Goal: Task Accomplishment & Management: Complete application form

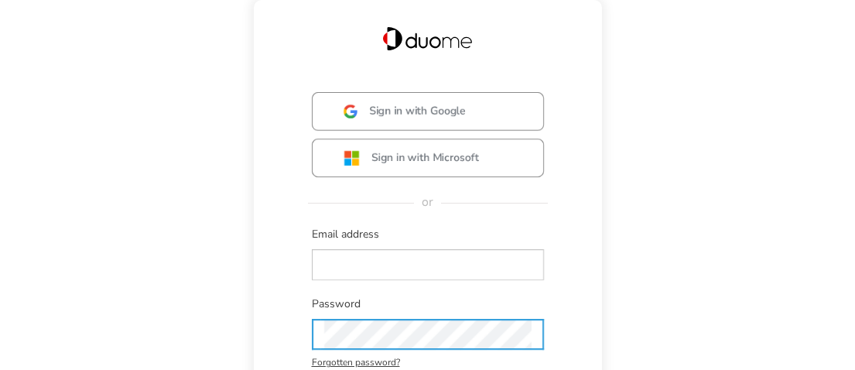
type input "[EMAIL_ADDRESS][PERSON_NAME][DOMAIN_NAME]"
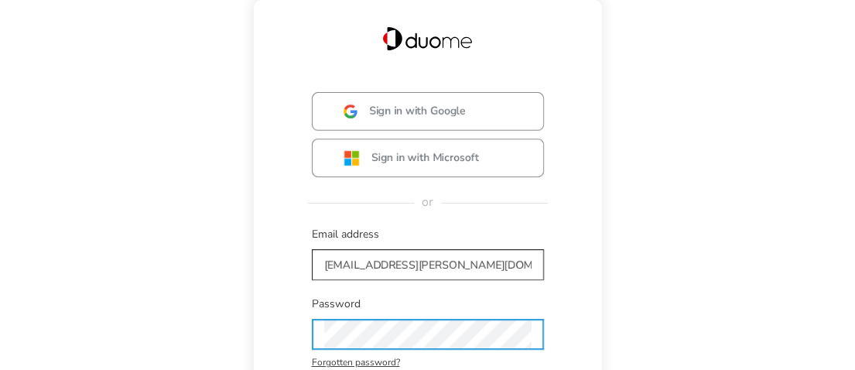
scroll to position [147, 0]
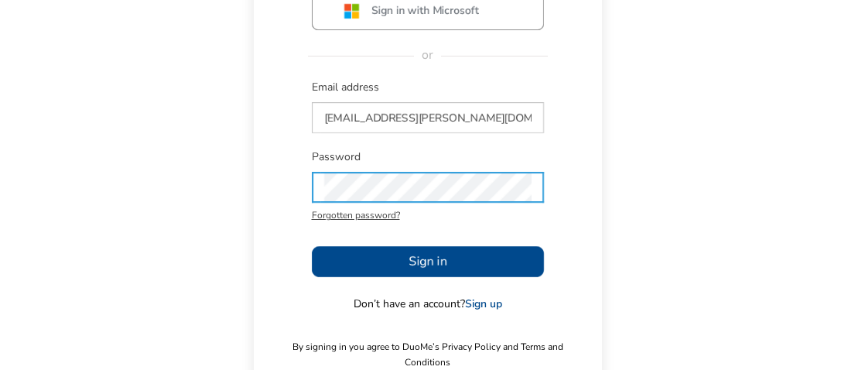
click at [395, 277] on div "Sign in with Google Sign in with Microsoft or Email address [EMAIL_ADDRESS][PER…" at bounding box center [427, 157] width 317 height 425
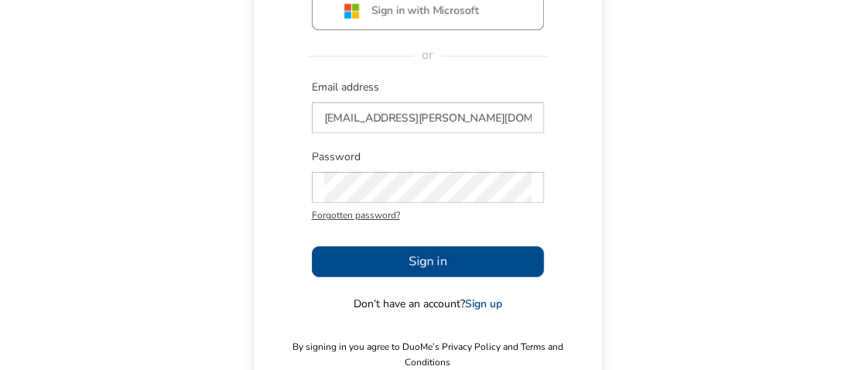
click at [395, 272] on button "Sign in" at bounding box center [428, 261] width 232 height 31
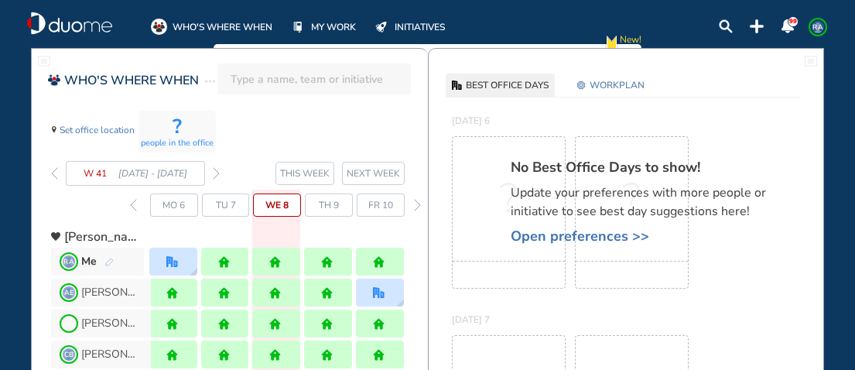
click at [419, 204] on img "forward day" at bounding box center [417, 205] width 7 height 12
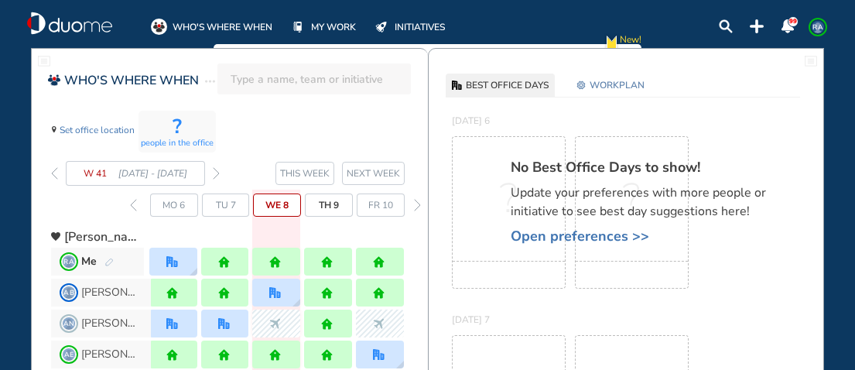
click at [419, 204] on img "forward day" at bounding box center [417, 205] width 7 height 12
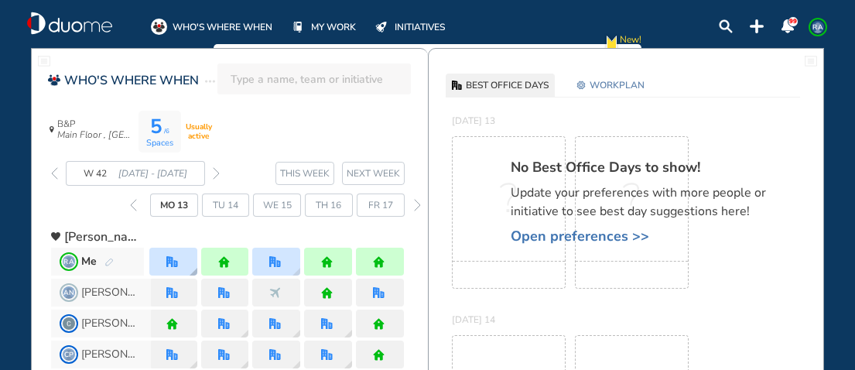
click at [169, 265] on img "office" at bounding box center [172, 262] width 12 height 12
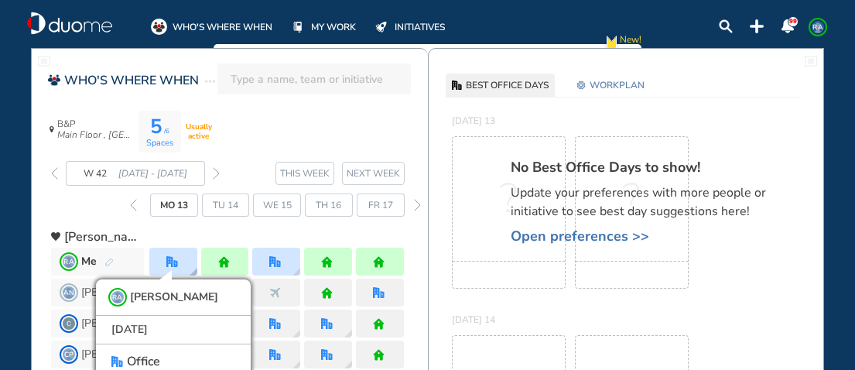
scroll to position [54, 0]
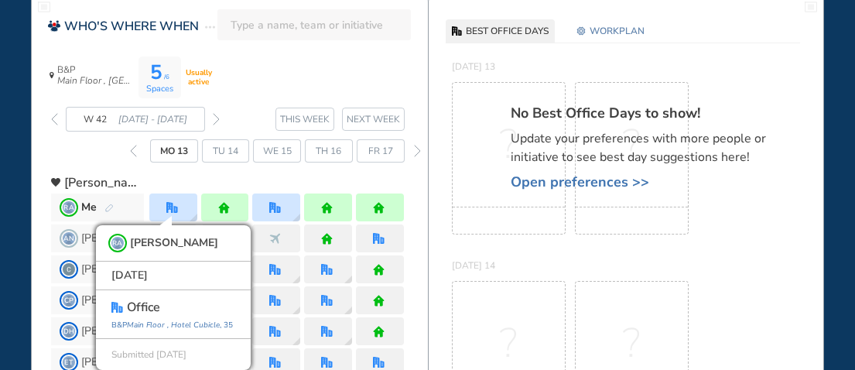
click at [575, 187] on span "Open preferences >>" at bounding box center [646, 181] width 271 height 15
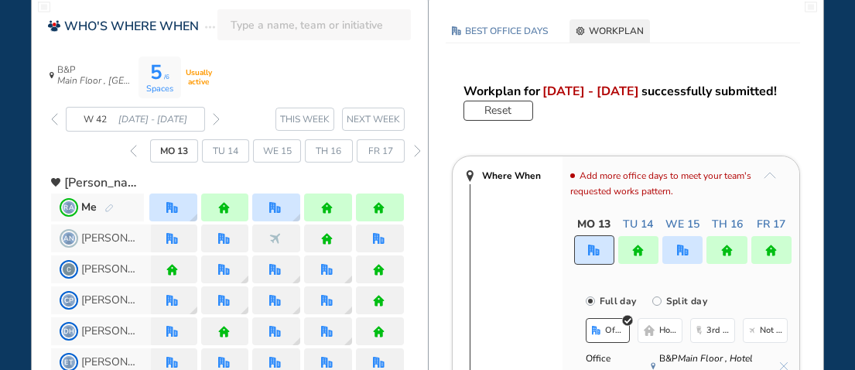
click at [777, 327] on span "Not working" at bounding box center [771, 330] width 23 height 12
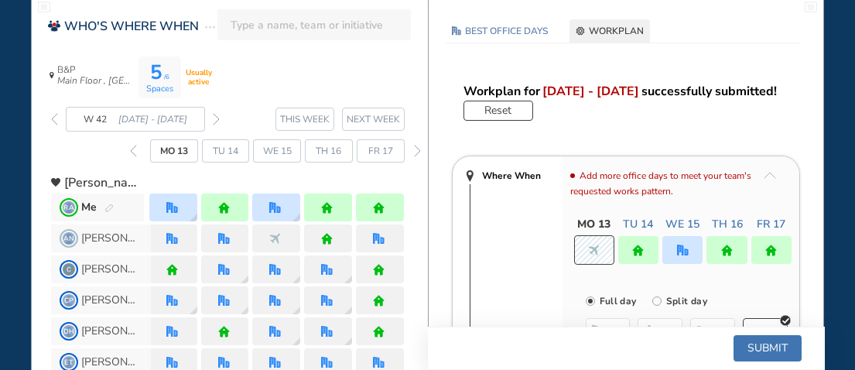
click at [384, 209] on img "home" at bounding box center [379, 208] width 12 height 12
click at [772, 248] on img "home" at bounding box center [771, 251] width 12 height 12
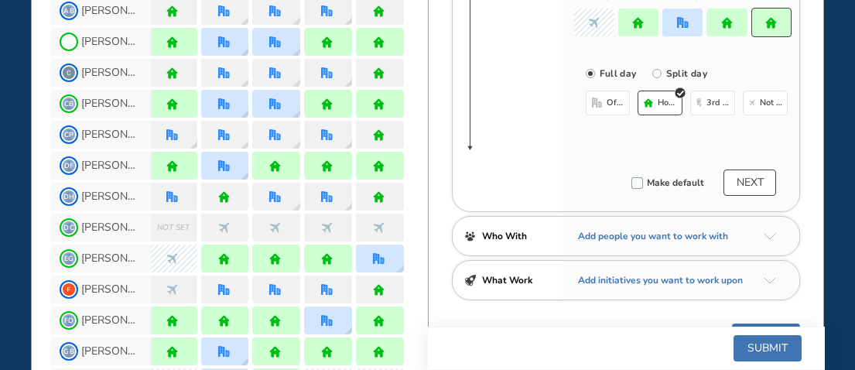
scroll to position [286, 0]
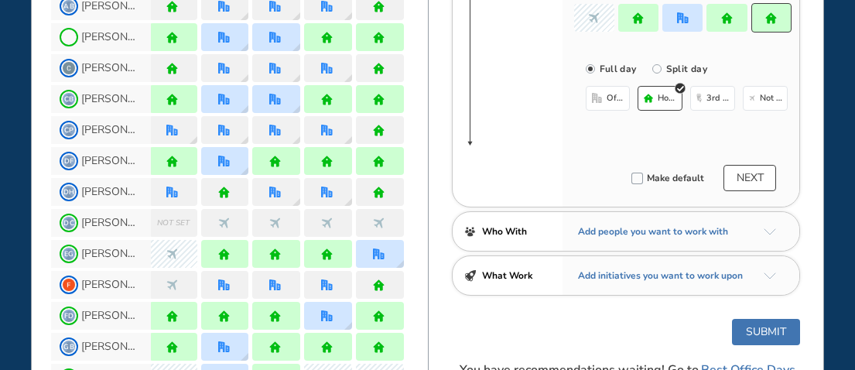
click at [607, 101] on span "office" at bounding box center [616, 98] width 19 height 12
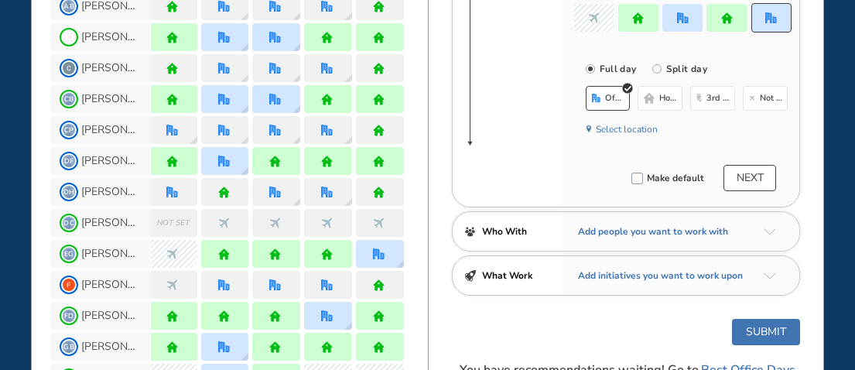
click at [618, 135] on button "Select location" at bounding box center [627, 129] width 62 height 15
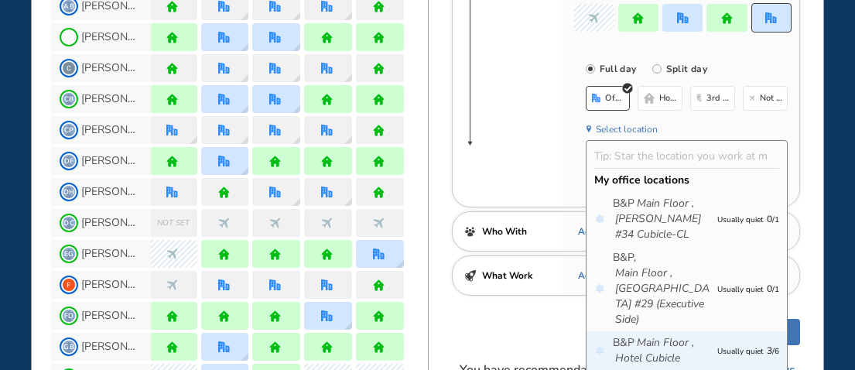
click at [693, 335] on icon "Main Floor ," at bounding box center [665, 342] width 57 height 15
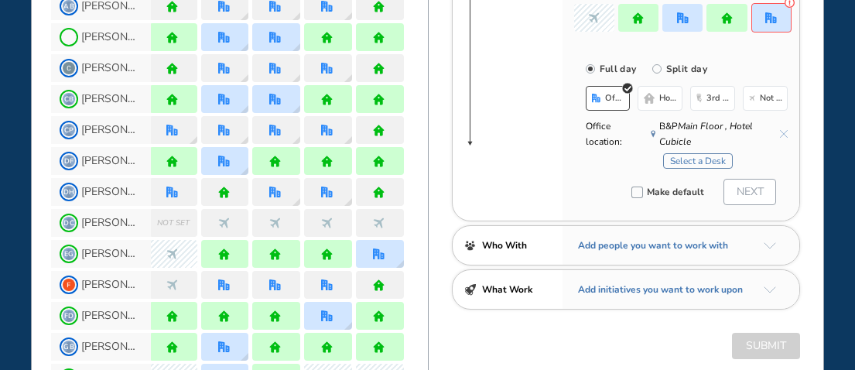
click at [698, 159] on button "Select a Desk" at bounding box center [698, 160] width 70 height 15
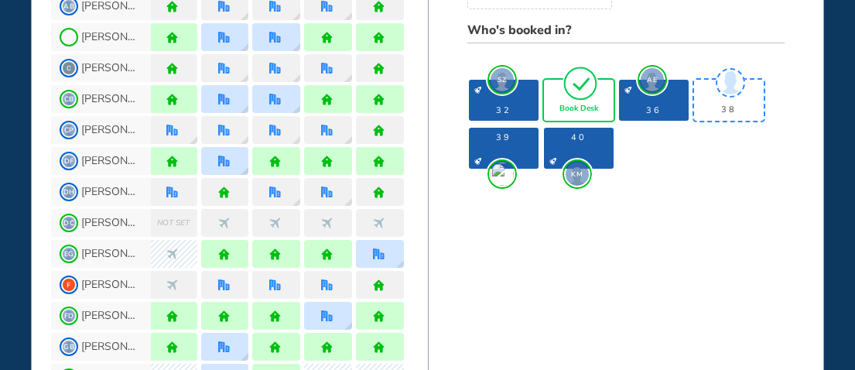
click at [597, 101] on img "tick-rounded-outline" at bounding box center [581, 83] width 36 height 36
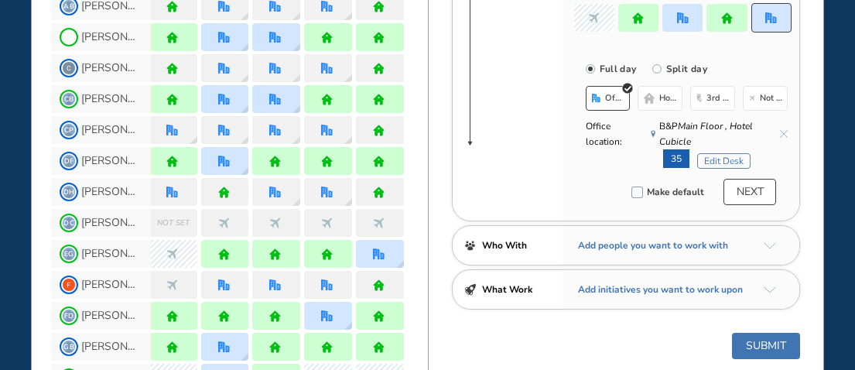
click at [774, 344] on button "Submit" at bounding box center [766, 346] width 68 height 26
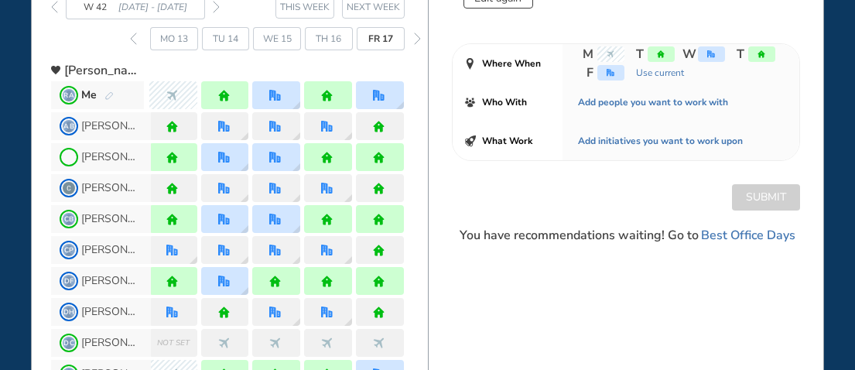
scroll to position [54, 0]
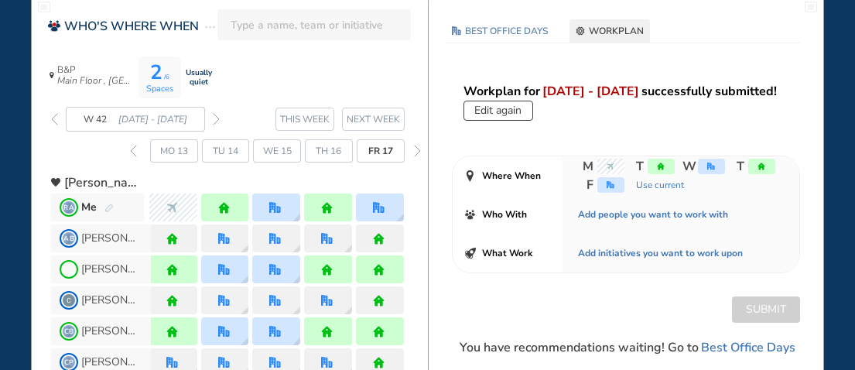
click at [216, 119] on img "forward week" at bounding box center [216, 119] width 7 height 12
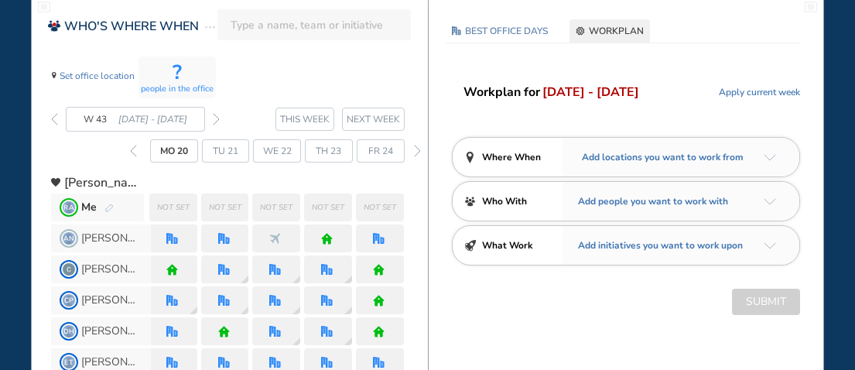
click at [772, 157] on img "arrow-down-a5b4c4" at bounding box center [770, 157] width 12 height 7
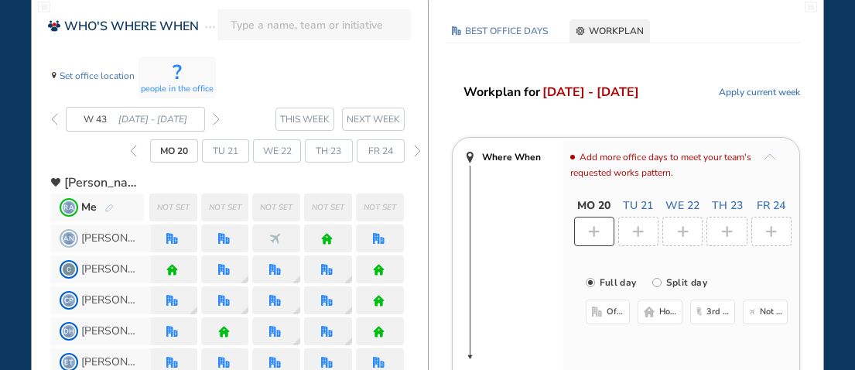
click at [652, 311] on img "home-bdbdbd" at bounding box center [649, 311] width 10 height 10
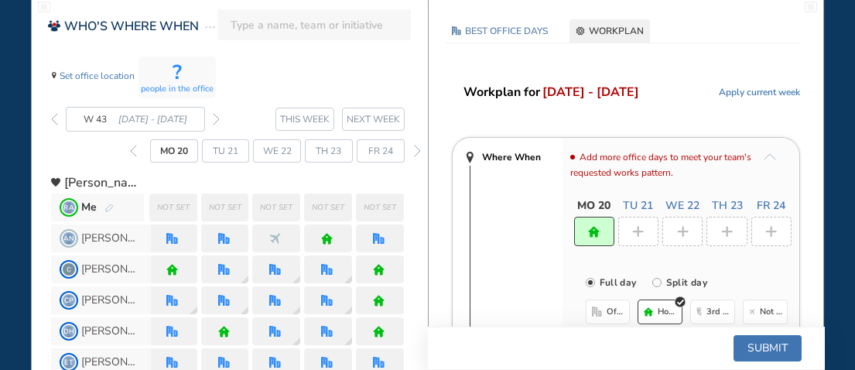
click at [630, 228] on div at bounding box center [638, 231] width 40 height 29
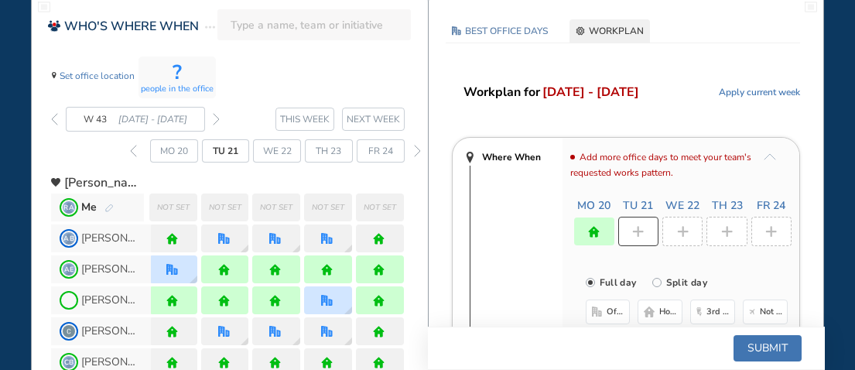
click at [652, 308] on img "home-bdbdbd" at bounding box center [649, 311] width 10 height 10
click at [695, 217] on div at bounding box center [682, 231] width 40 height 29
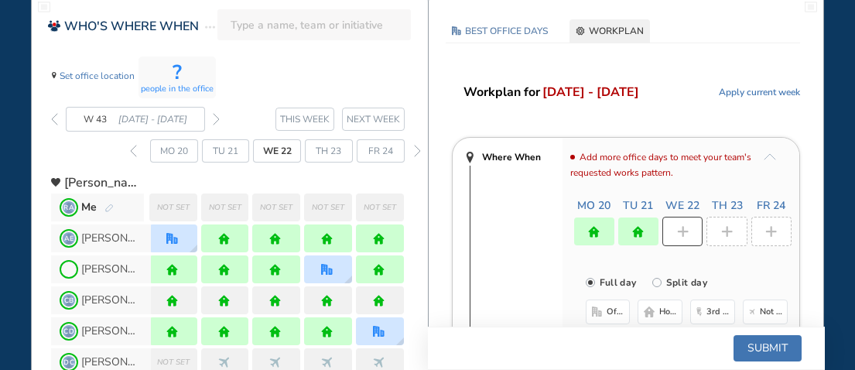
click at [666, 307] on span "home" at bounding box center [668, 312] width 19 height 12
click at [730, 236] on img "plus-rounded-bdbdbd" at bounding box center [727, 232] width 12 height 12
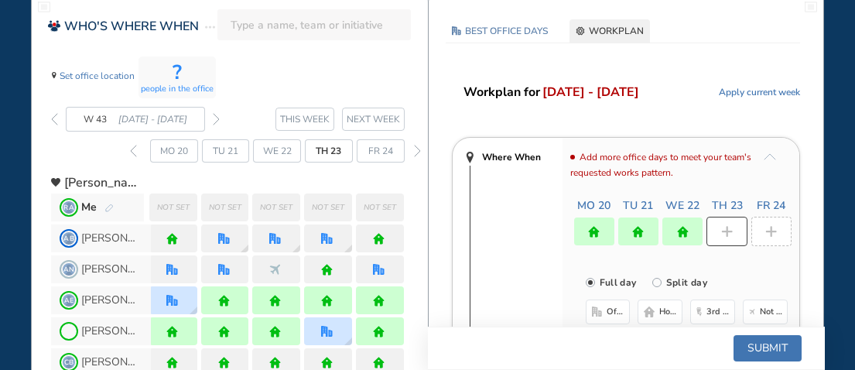
click at [662, 310] on span "home" at bounding box center [668, 312] width 19 height 12
drag, startPoint x: 763, startPoint y: 230, endPoint x: 754, endPoint y: 269, distance: 40.5
click at [763, 231] on div at bounding box center [771, 231] width 40 height 29
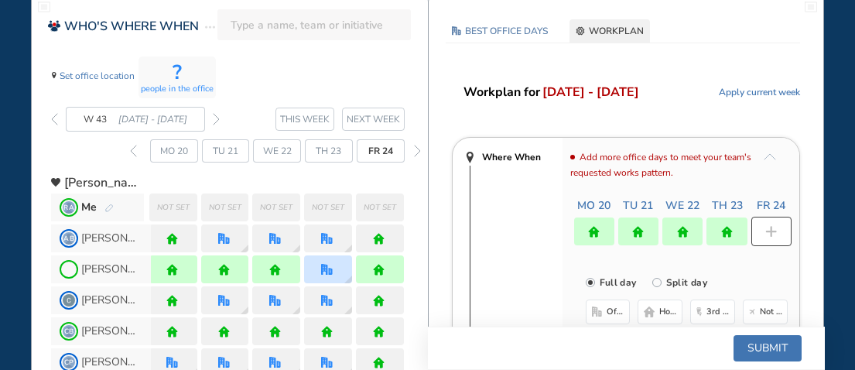
click at [675, 316] on span "home" at bounding box center [668, 312] width 19 height 12
click at [779, 350] on button "Submit" at bounding box center [768, 348] width 68 height 26
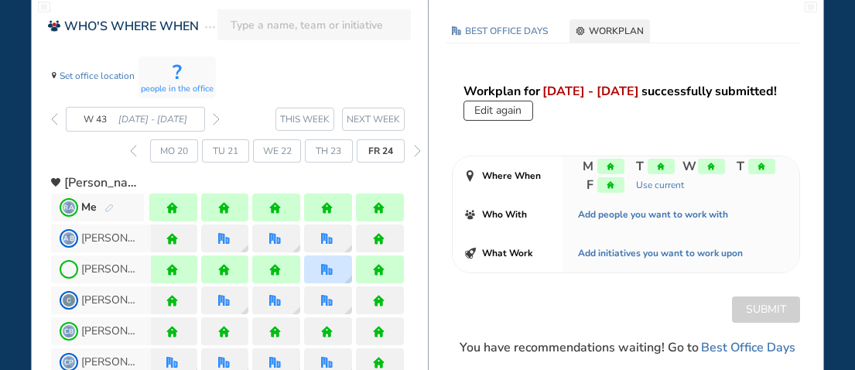
click at [214, 118] on img "forward week" at bounding box center [216, 119] width 7 height 12
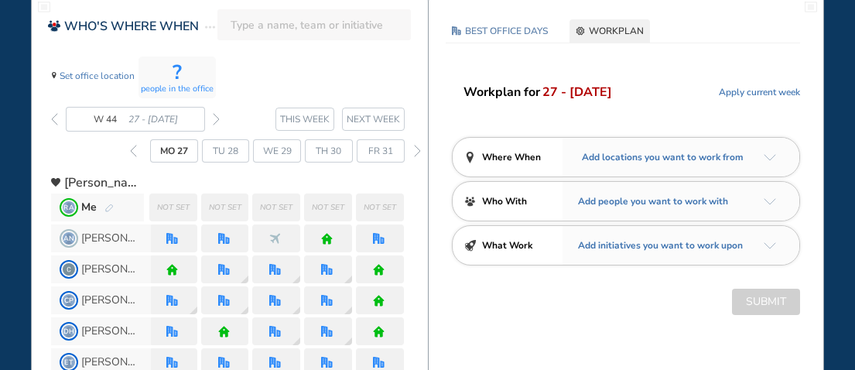
click at [768, 160] on img "arrow-down-a5b4c4" at bounding box center [770, 157] width 12 height 7
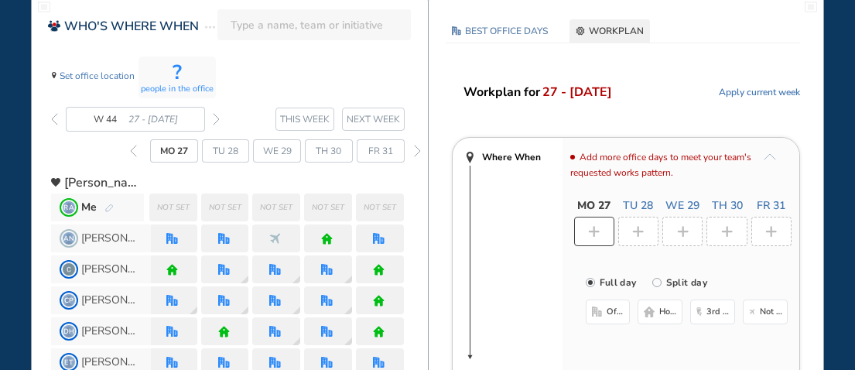
click at [598, 313] on img "office-bdbdbd" at bounding box center [597, 311] width 10 height 10
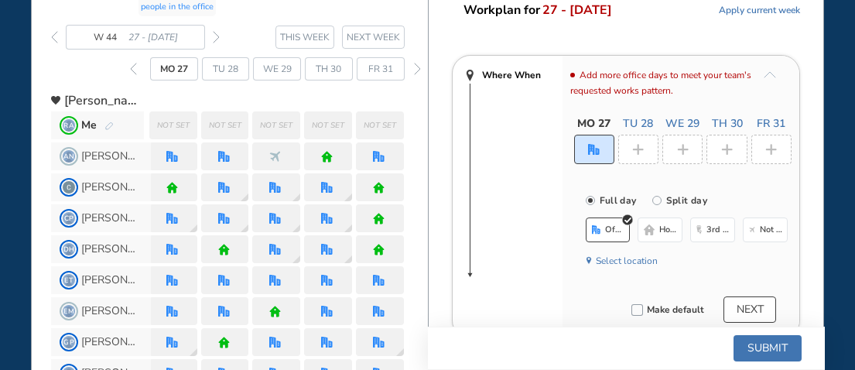
scroll to position [209, 0]
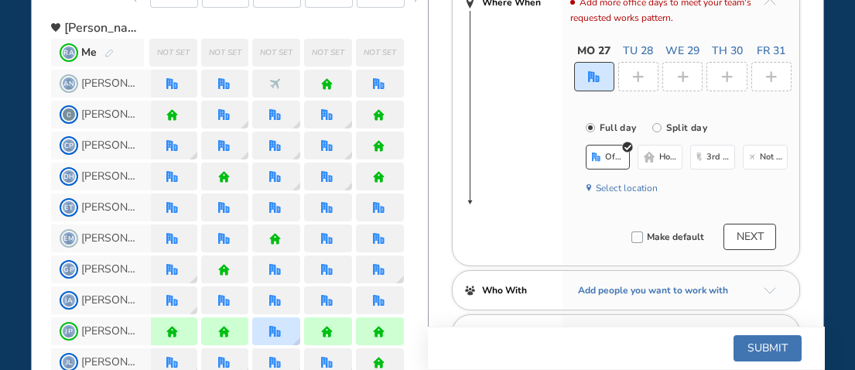
click at [638, 189] on button "Select location" at bounding box center [627, 187] width 62 height 15
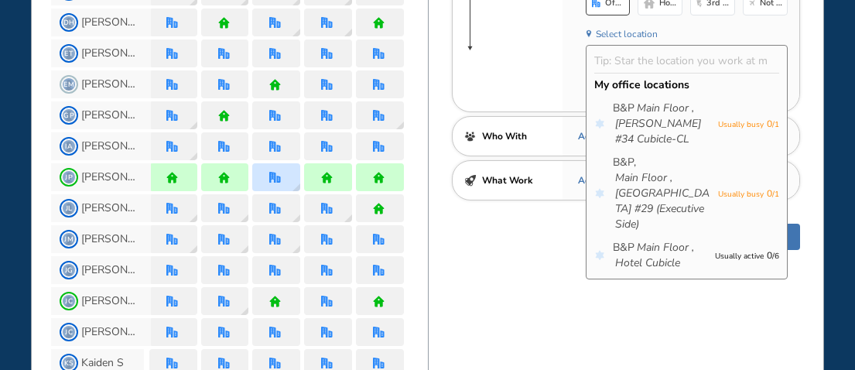
scroll to position [364, 0]
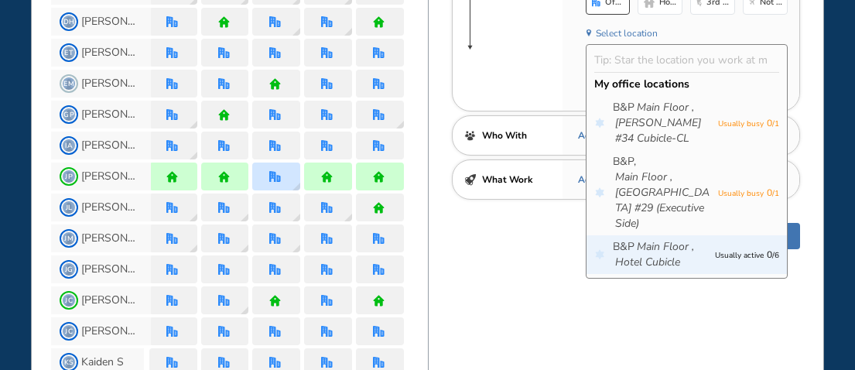
click at [657, 239] on icon "Main Floor ," at bounding box center [665, 246] width 57 height 15
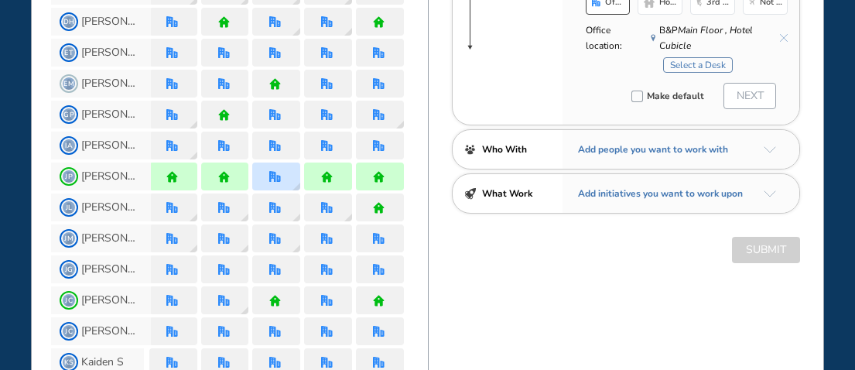
click at [687, 66] on button "Select a Desk" at bounding box center [698, 64] width 70 height 15
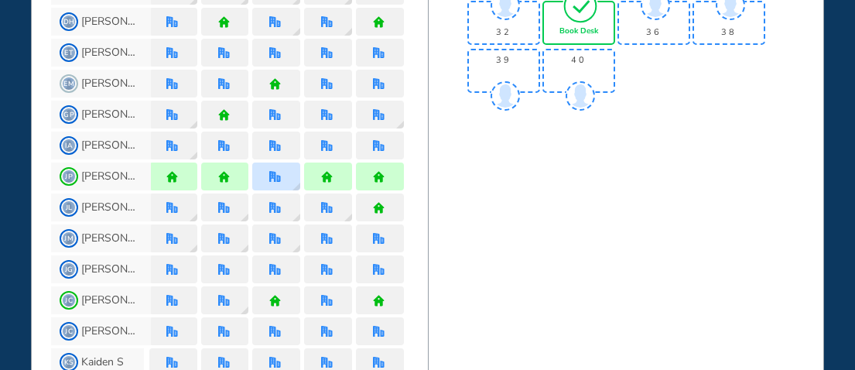
click at [582, 20] on img "tick-rounded-outline" at bounding box center [581, 6] width 36 height 36
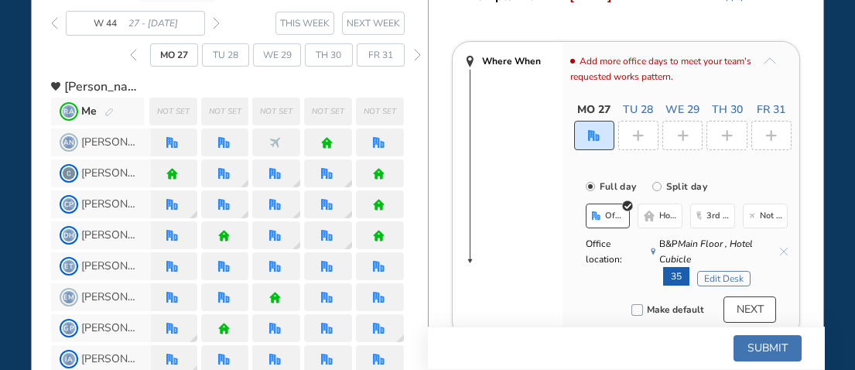
scroll to position [132, 0]
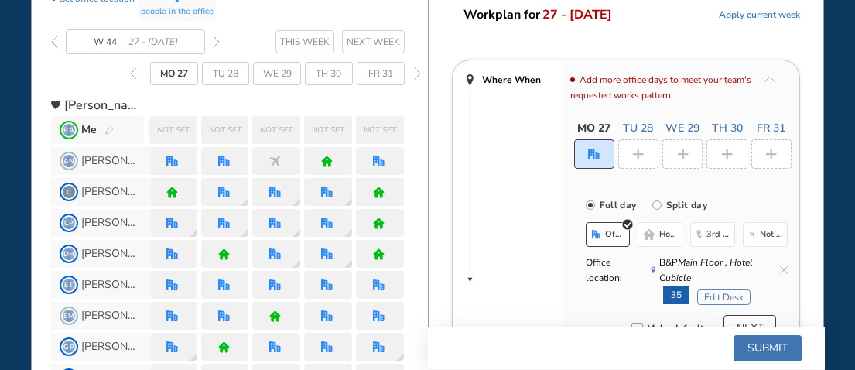
click at [634, 146] on div at bounding box center [638, 153] width 40 height 29
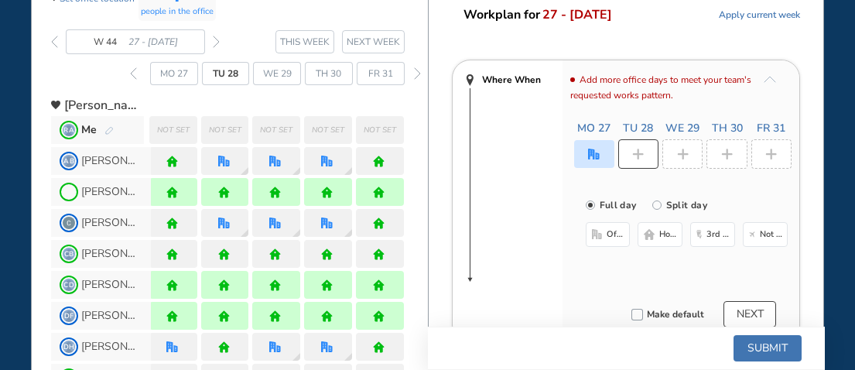
drag, startPoint x: 658, startPoint y: 238, endPoint x: 664, endPoint y: 211, distance: 27.0
click at [658, 235] on button "home" at bounding box center [660, 234] width 45 height 25
click at [683, 156] on img "plus-rounded-bdbdbd" at bounding box center [683, 155] width 12 height 12
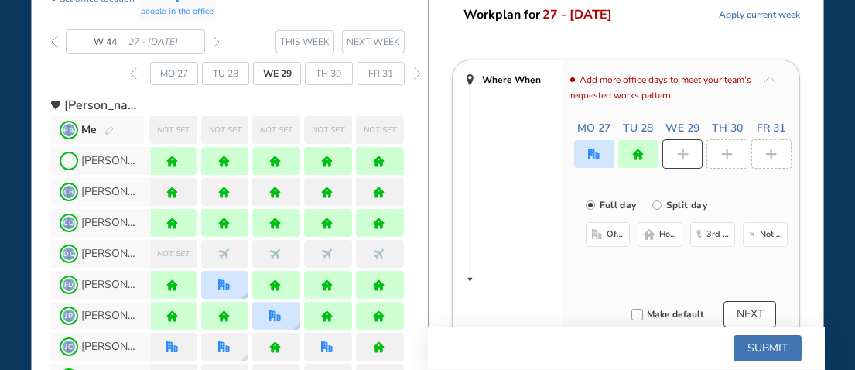
click at [666, 234] on span "home" at bounding box center [668, 234] width 19 height 12
click at [726, 152] on img "plus-rounded-bdbdbd" at bounding box center [727, 155] width 12 height 12
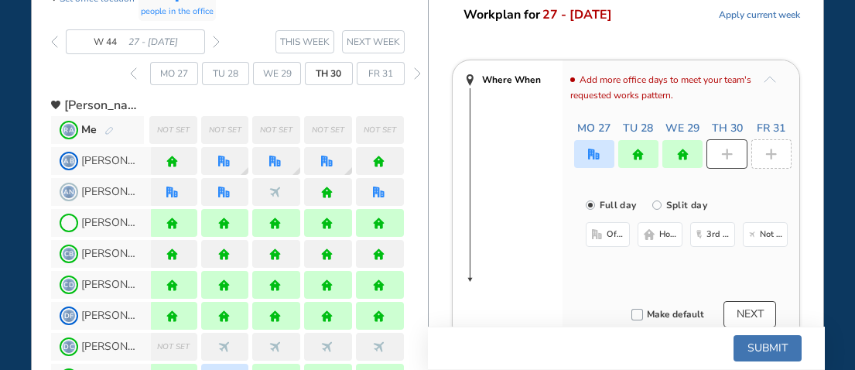
click at [669, 232] on span "home" at bounding box center [668, 234] width 19 height 12
drag, startPoint x: 768, startPoint y: 153, endPoint x: 768, endPoint y: 173, distance: 20.1
click at [768, 155] on img "plus-rounded-bdbdbd" at bounding box center [771, 155] width 12 height 12
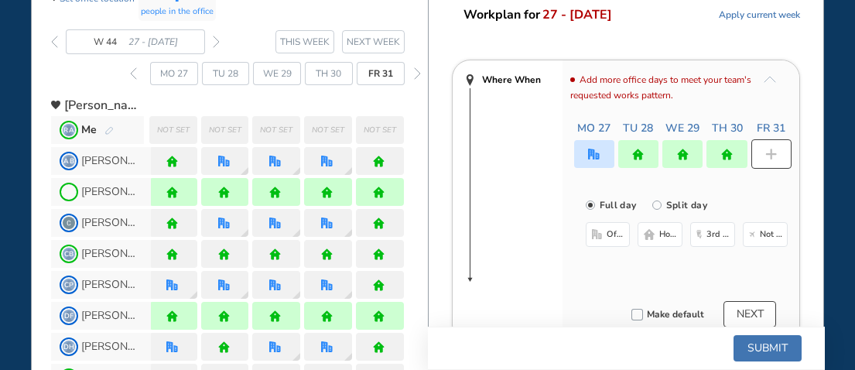
click at [770, 234] on span "Not working" at bounding box center [771, 234] width 23 height 12
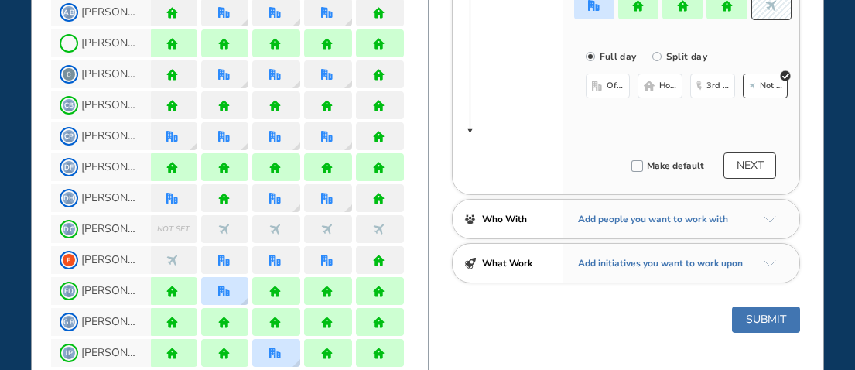
scroll to position [286, 0]
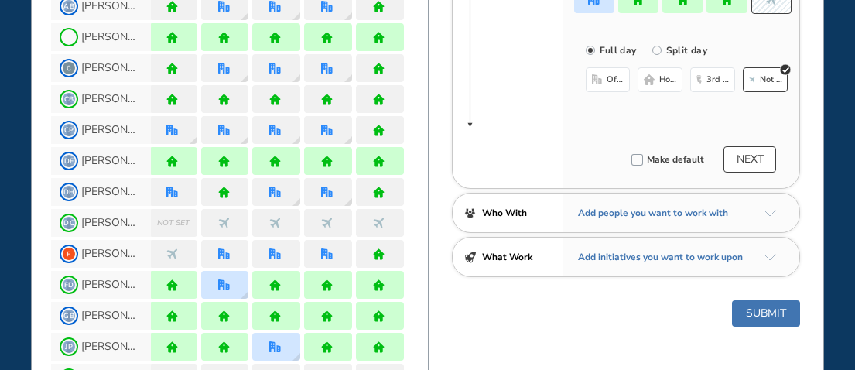
click at [775, 317] on button "Submit" at bounding box center [766, 313] width 68 height 26
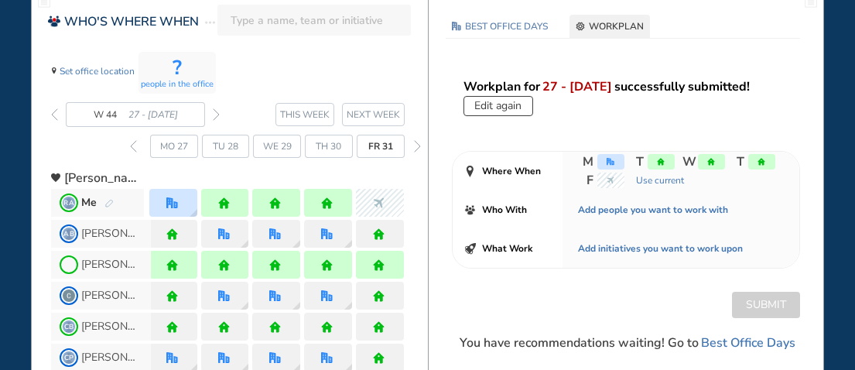
scroll to position [155, 0]
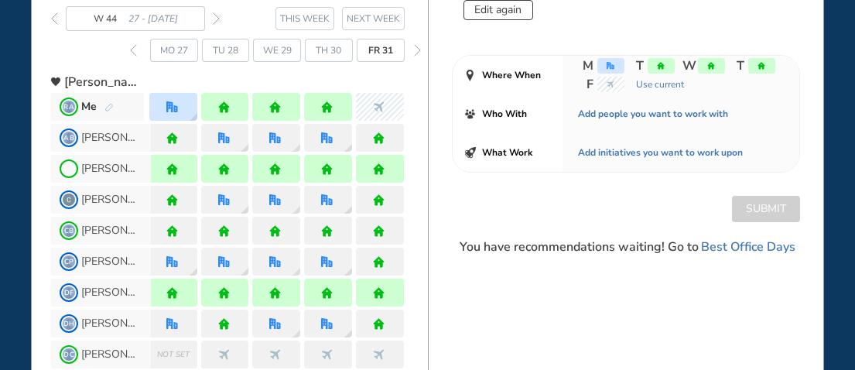
click at [419, 51] on img "forward day" at bounding box center [417, 50] width 7 height 12
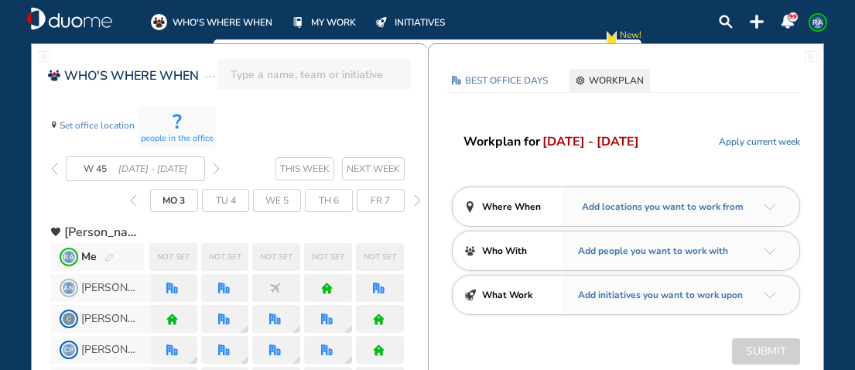
scroll to position [0, 0]
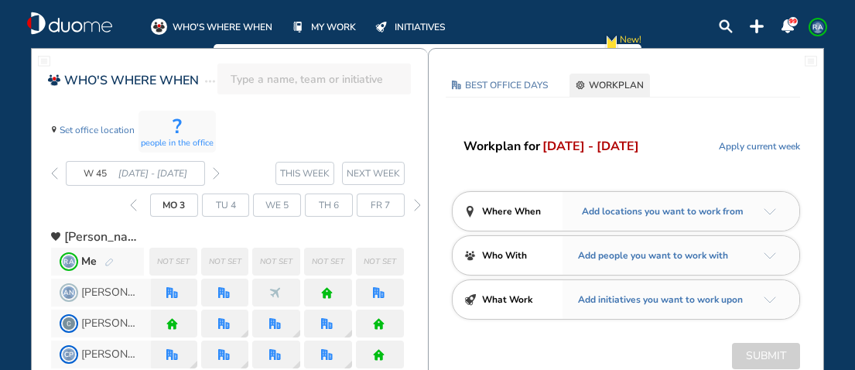
click at [668, 214] on span "Add locations you want to work from" at bounding box center [661, 211] width 166 height 15
click at [775, 218] on div "Add locations you want to work from" at bounding box center [682, 211] width 238 height 39
click at [774, 205] on div "Add locations you want to work from" at bounding box center [682, 211] width 238 height 39
click at [773, 212] on img "arrow-down-a5b4c4" at bounding box center [770, 211] width 12 height 7
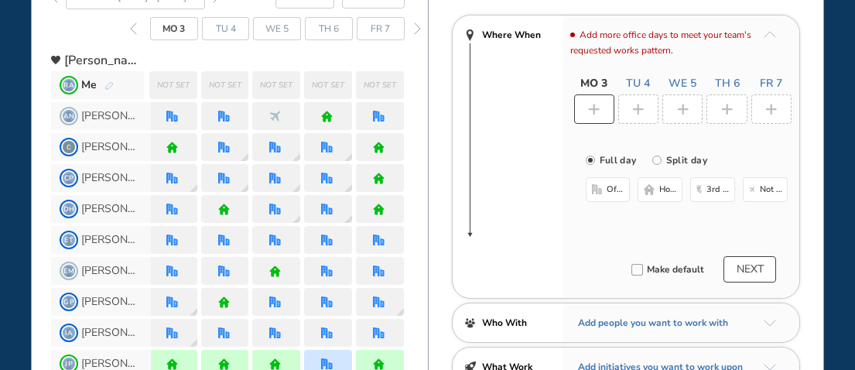
scroll to position [232, 0]
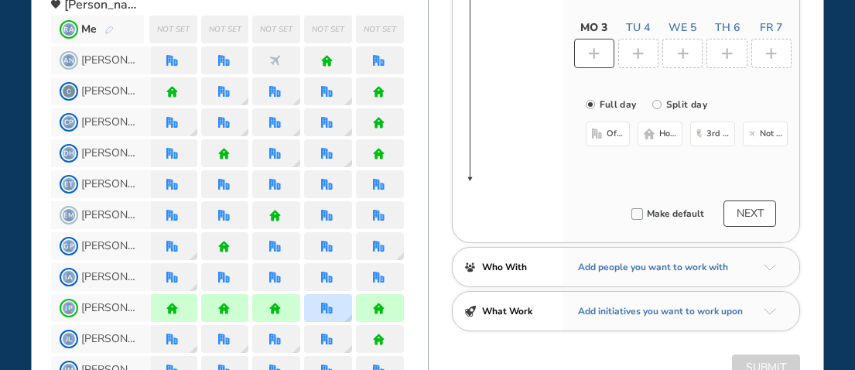
click at [625, 135] on span "office" at bounding box center [616, 134] width 19 height 12
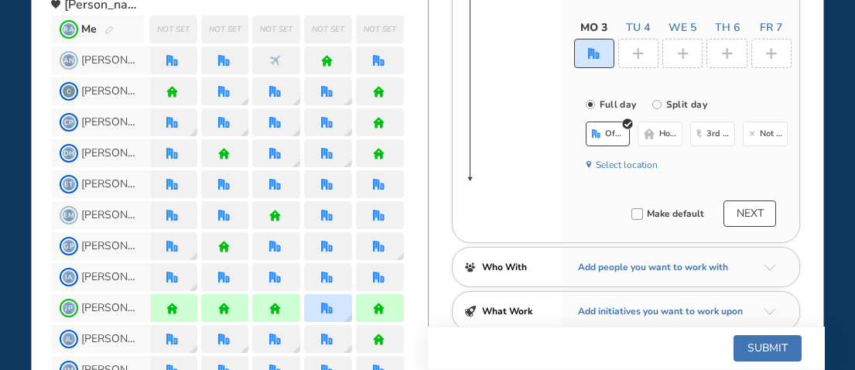
click at [649, 52] on div at bounding box center [638, 53] width 40 height 29
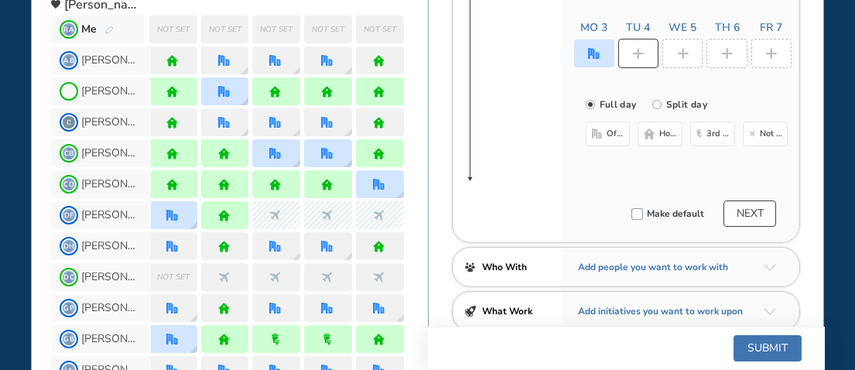
click at [665, 142] on button "home" at bounding box center [660, 134] width 45 height 25
click at [683, 53] on img "plus-rounded-bdbdbd" at bounding box center [683, 54] width 12 height 12
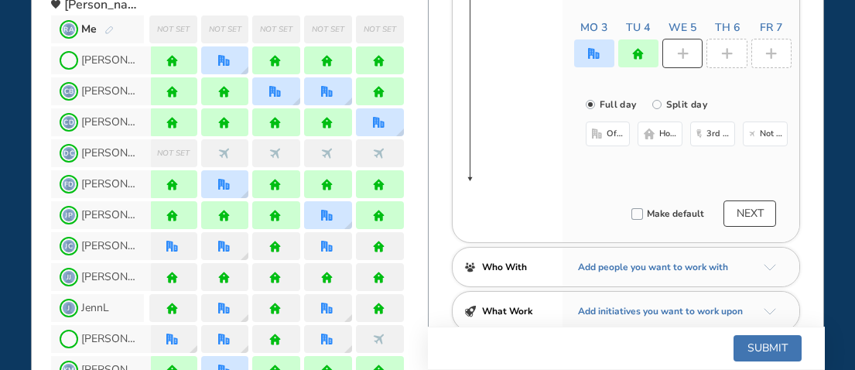
click at [662, 135] on span "home" at bounding box center [668, 134] width 19 height 12
drag, startPoint x: 727, startPoint y: 48, endPoint x: 714, endPoint y: 77, distance: 31.2
click at [727, 51] on img "plus-rounded-bdbdbd" at bounding box center [727, 54] width 12 height 12
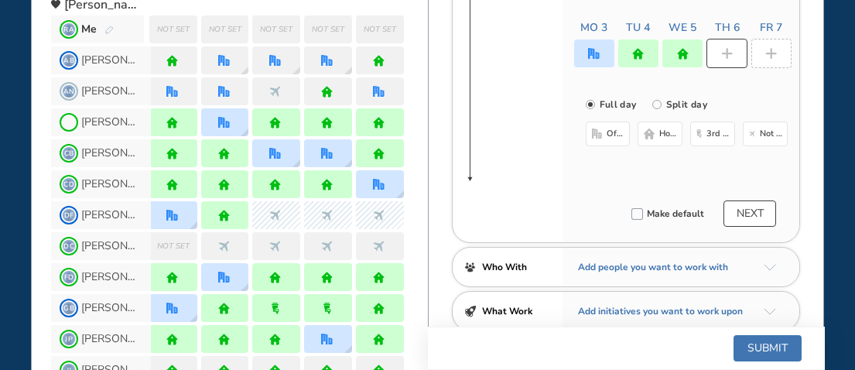
click at [664, 139] on span "home" at bounding box center [668, 134] width 19 height 12
click at [767, 56] on img "plus-rounded-bdbdbd" at bounding box center [771, 54] width 12 height 12
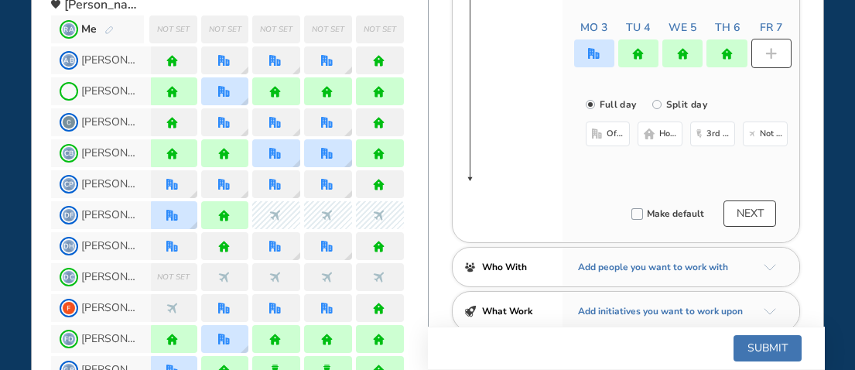
click at [664, 140] on button "home" at bounding box center [660, 134] width 45 height 25
click at [593, 56] on img "office" at bounding box center [594, 54] width 12 height 12
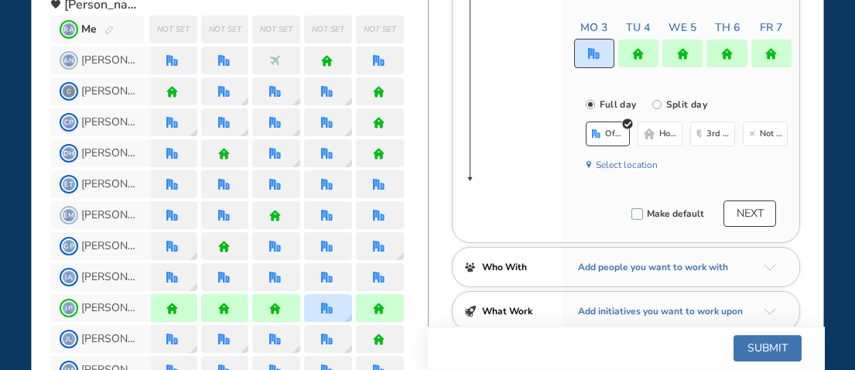
click at [628, 159] on button "Select location" at bounding box center [627, 164] width 62 height 15
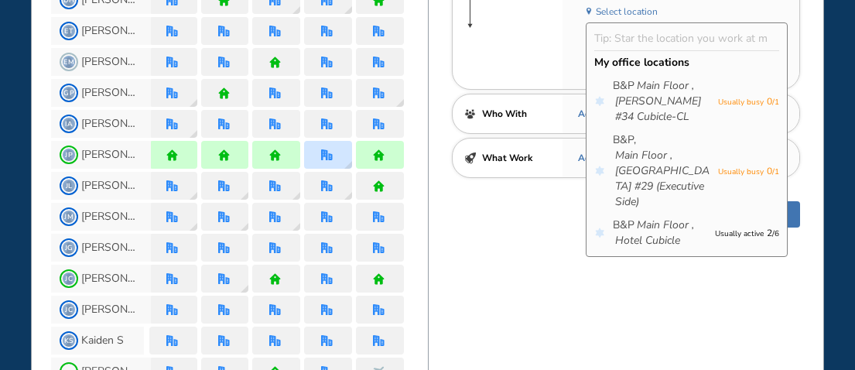
scroll to position [387, 0]
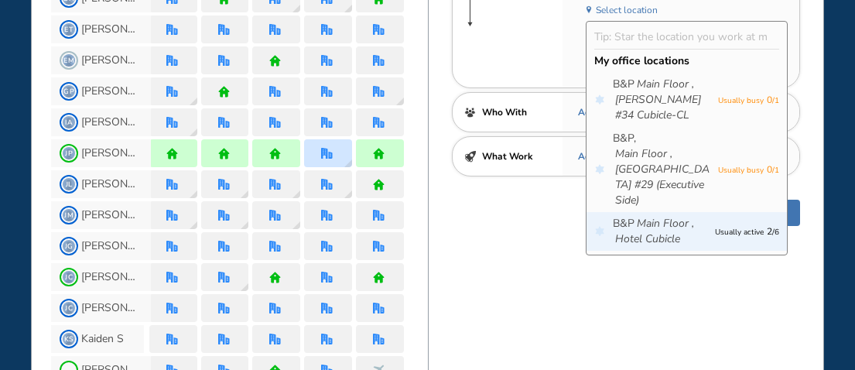
click at [703, 212] on div "B&P Main Floor , Hotel Cubicle Usually active 2 / 6" at bounding box center [687, 231] width 201 height 39
click at [697, 223] on span "B&P Main Floor , Hotel Cubicle" at bounding box center [660, 231] width 95 height 31
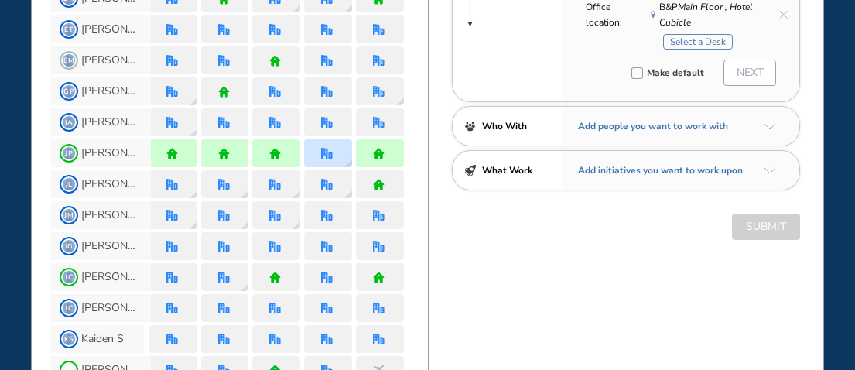
click at [693, 41] on button "Select a Desk" at bounding box center [698, 41] width 70 height 15
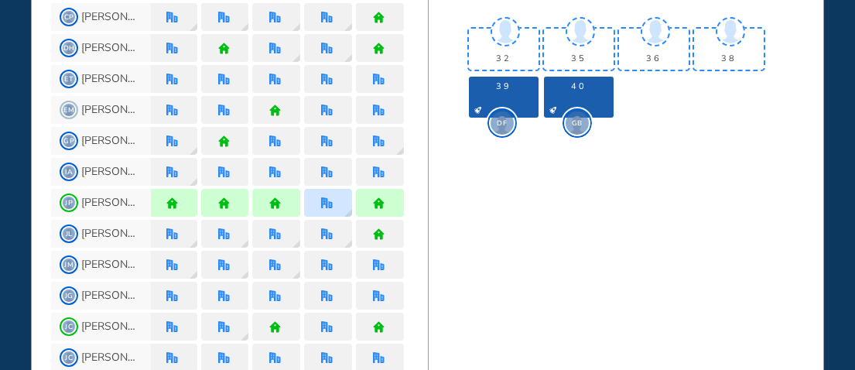
scroll to position [310, 0]
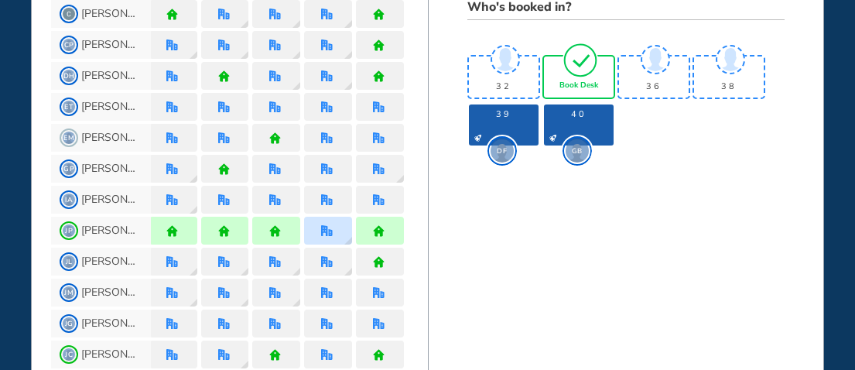
click at [577, 70] on img "tick-rounded-outline" at bounding box center [581, 60] width 36 height 36
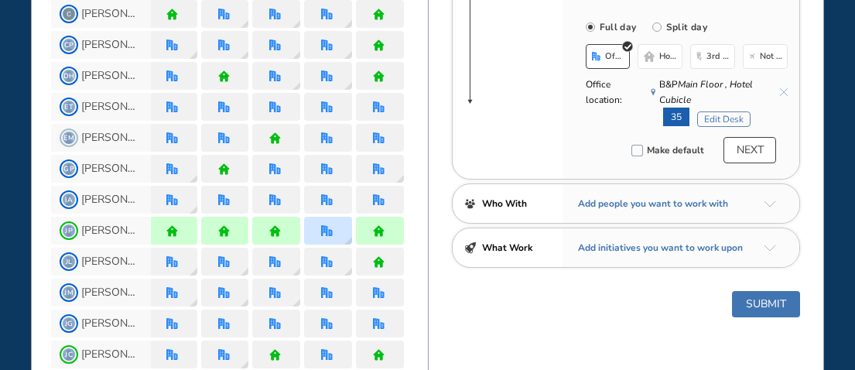
click at [771, 315] on button "Submit" at bounding box center [766, 304] width 68 height 26
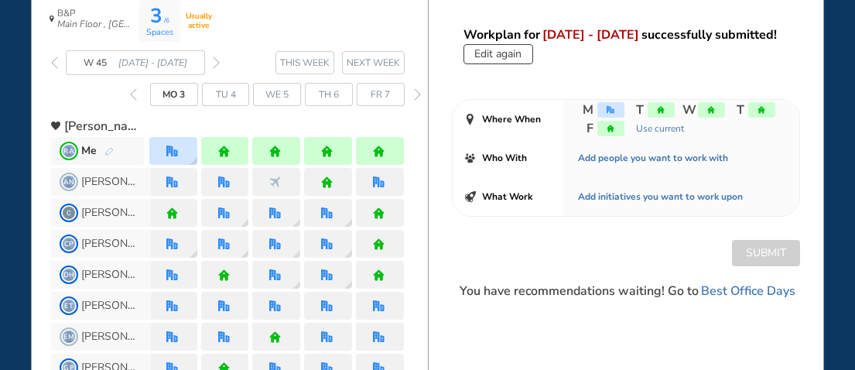
scroll to position [77, 0]
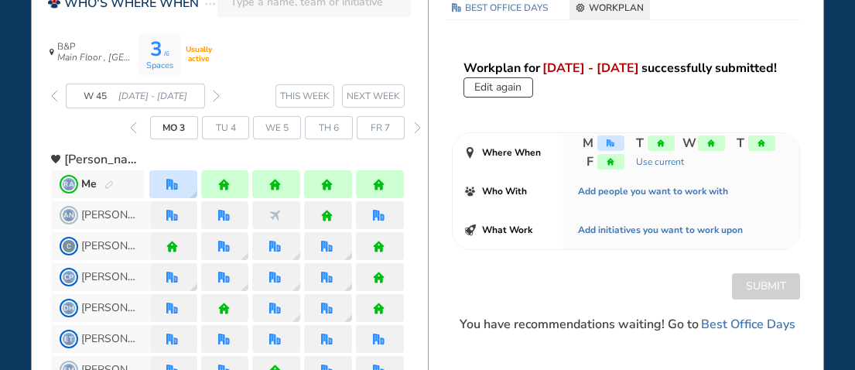
click at [218, 96] on img "forward week" at bounding box center [216, 96] width 7 height 12
